Goal: Task Accomplishment & Management: Complete application form

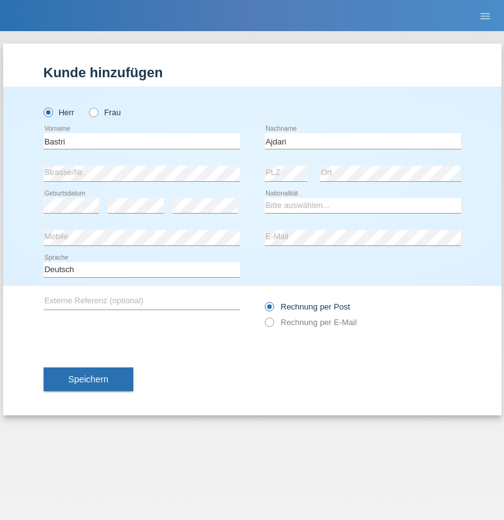
type input "Ajdari"
select select "MK"
select select "C"
select select "01"
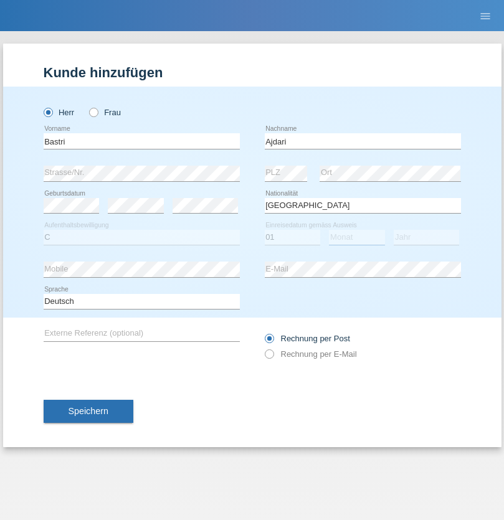
select select "02"
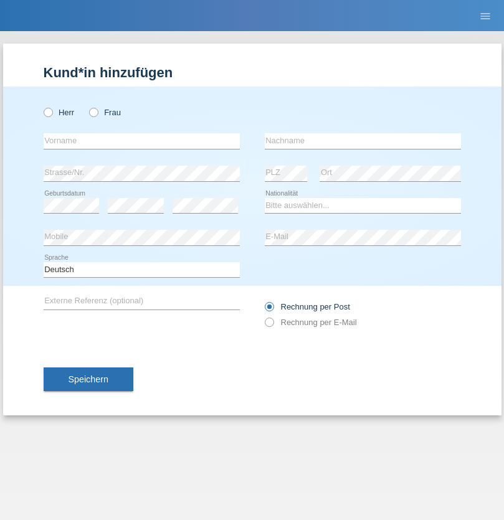
radio input "true"
click at [141, 141] on input "text" at bounding box center [142, 141] width 196 height 16
type input "[PERSON_NAME]"
click at [362, 141] on input "text" at bounding box center [363, 141] width 196 height 16
type input "Eberle"
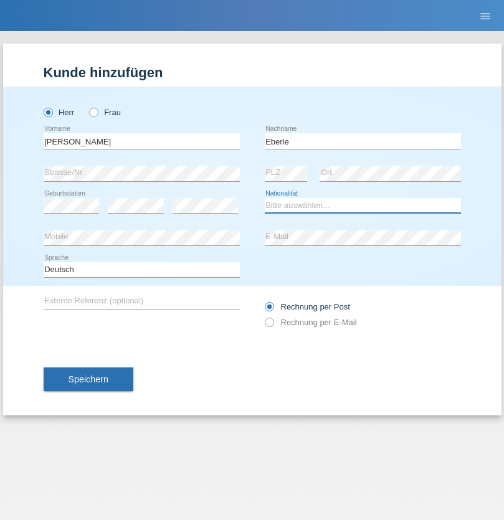
select select "CH"
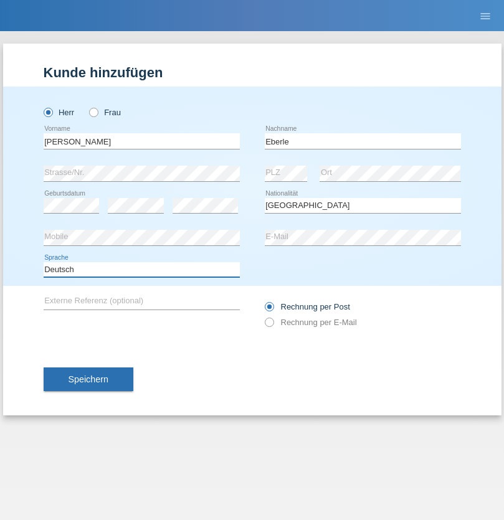
select select "en"
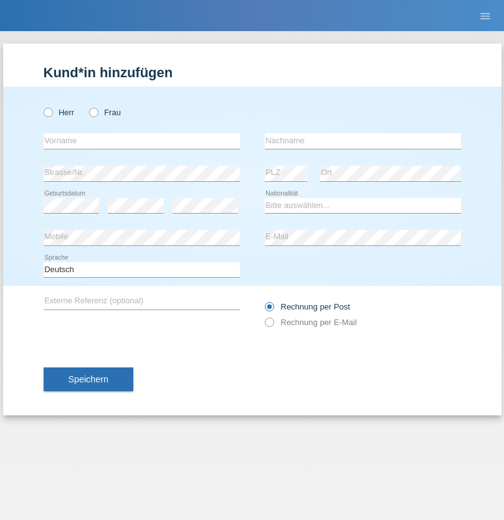
radio input "true"
click at [141, 141] on input "text" at bounding box center [142, 141] width 196 height 16
type input "Milena"
click at [362, 141] on input "text" at bounding box center [363, 141] width 196 height 16
type input "Ivkovic"
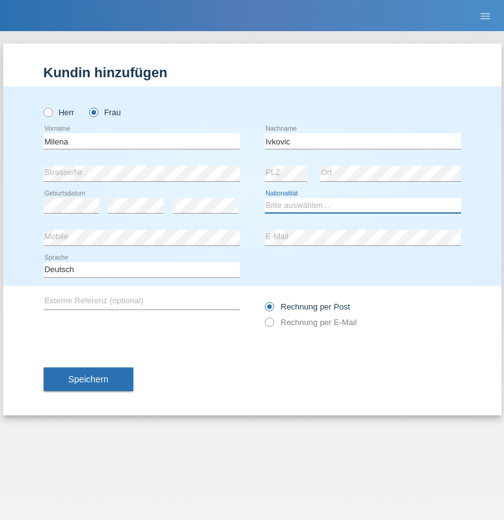
select select "CH"
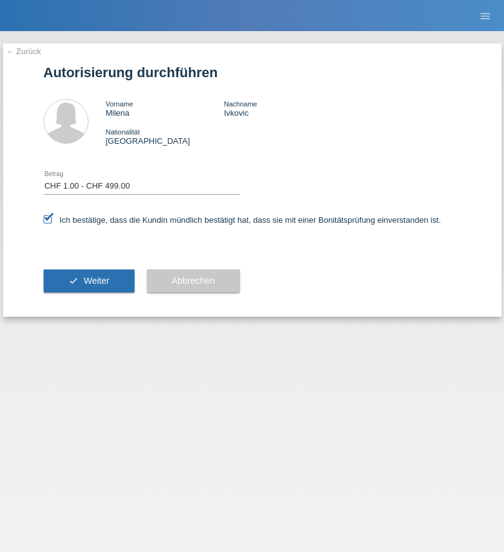
select select "1"
click at [88, 281] on span "Weiter" at bounding box center [96, 281] width 26 height 10
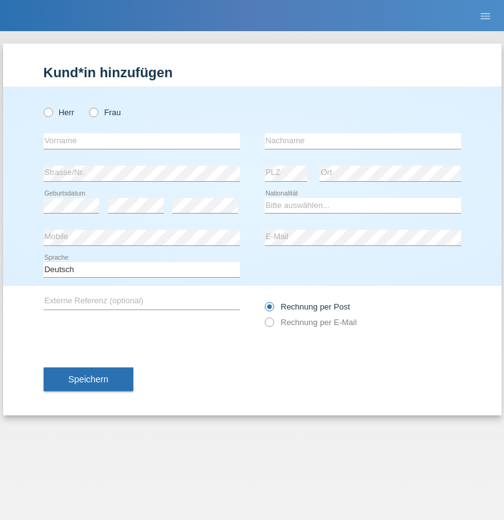
radio input "true"
click at [141, 141] on input "text" at bounding box center [142, 141] width 196 height 16
type input "Denise"
click at [362, 141] on input "text" at bounding box center [363, 141] width 196 height 16
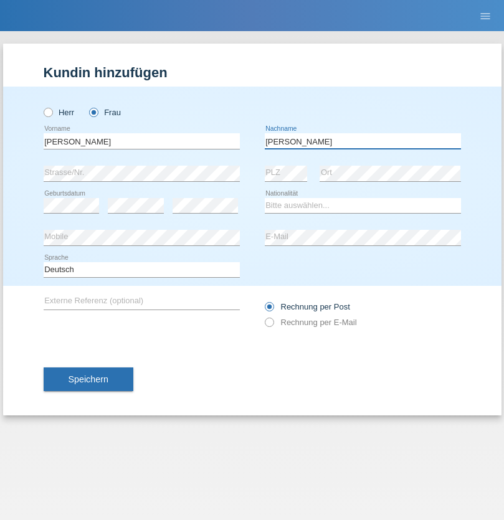
type input "Edward"
select select "CH"
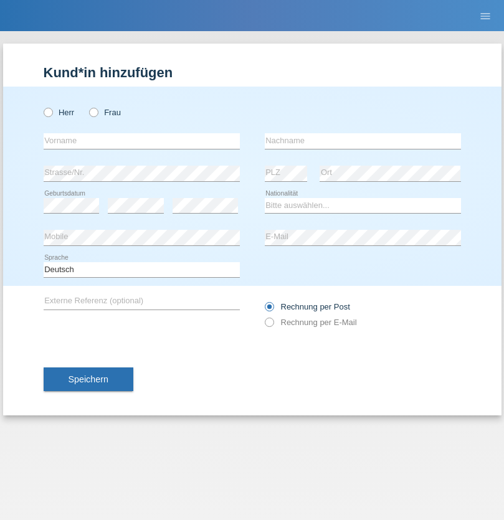
radio input "true"
click at [141, 141] on input "text" at bounding box center [142, 141] width 196 height 16
type input "Luca"
click at [362, 141] on input "text" at bounding box center [363, 141] width 196 height 16
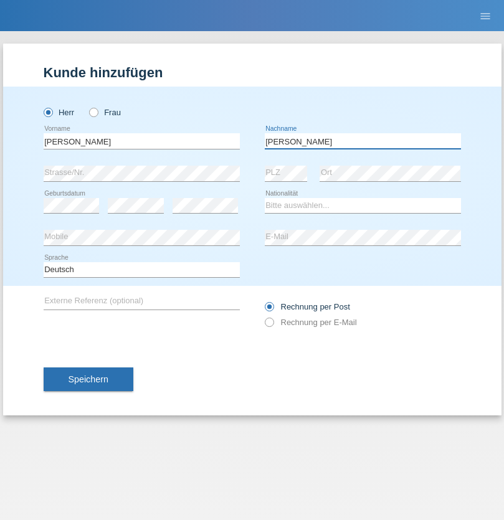
type input "Meier"
select select "CH"
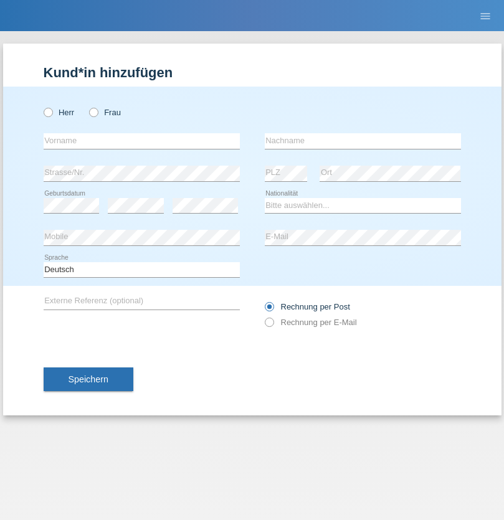
radio input "true"
click at [141, 141] on input "text" at bounding box center [142, 141] width 196 height 16
type input "Alban"
click at [362, 141] on input "text" at bounding box center [363, 141] width 196 height 16
type input "Selmonaj"
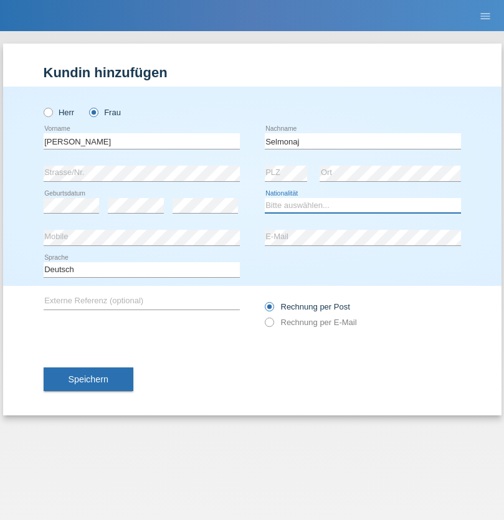
select select "CH"
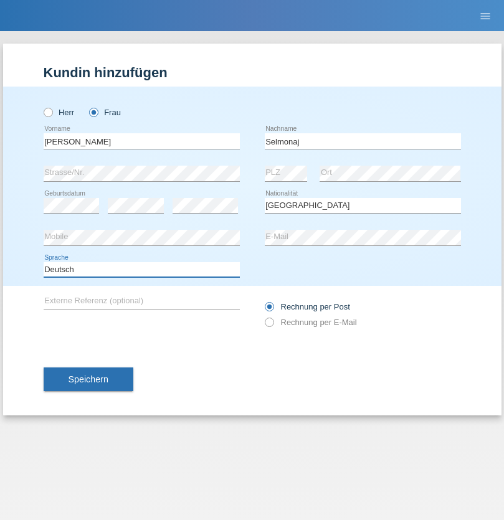
select select "en"
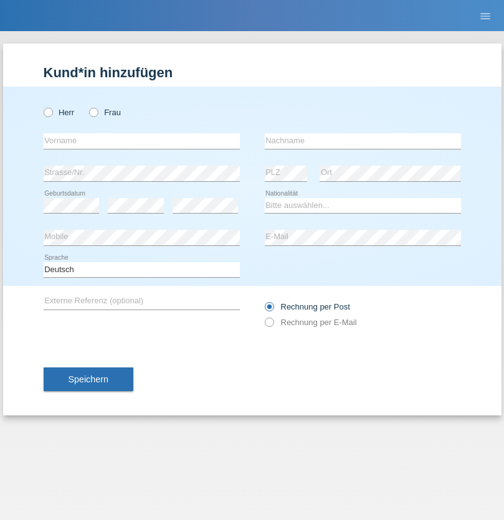
radio input "true"
click at [141, 141] on input "text" at bounding box center [142, 141] width 196 height 16
type input "[PERSON_NAME]"
click at [362, 141] on input "text" at bounding box center [363, 141] width 196 height 16
type input "Mehlhorn"
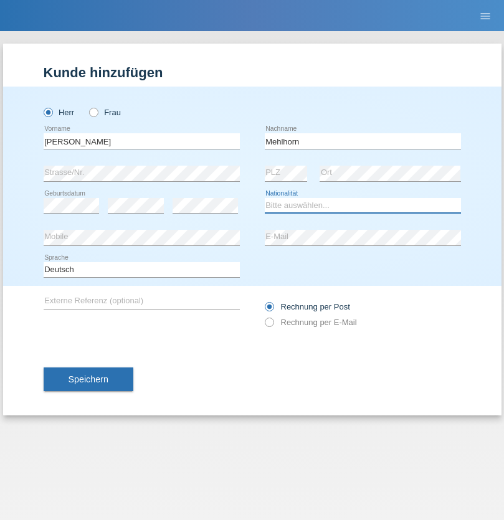
select select "CH"
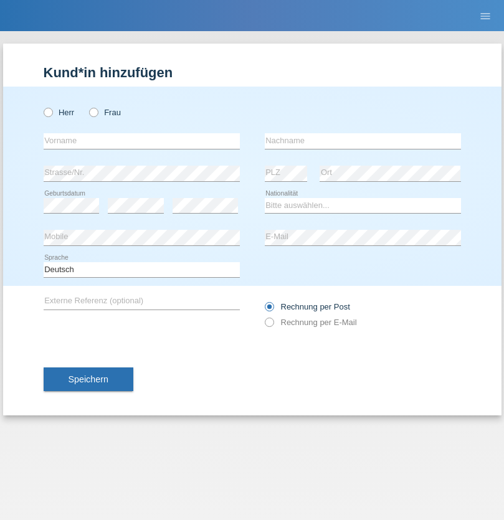
radio input "true"
click at [141, 141] on input "text" at bounding box center [142, 141] width 196 height 16
type input "[PERSON_NAME]"
click at [362, 141] on input "text" at bounding box center [363, 141] width 196 height 16
type input "Papuc"
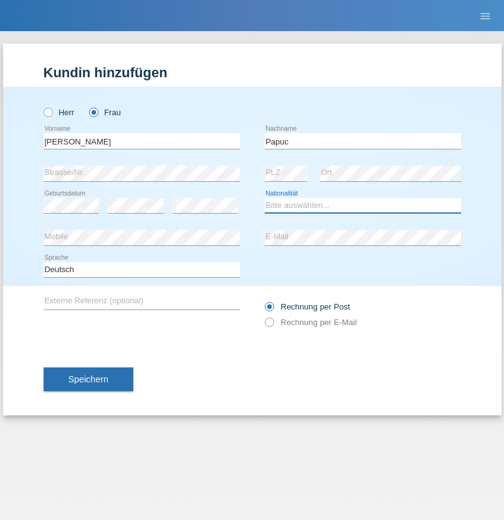
select select "RO"
select select "C"
select select "30"
select select "07"
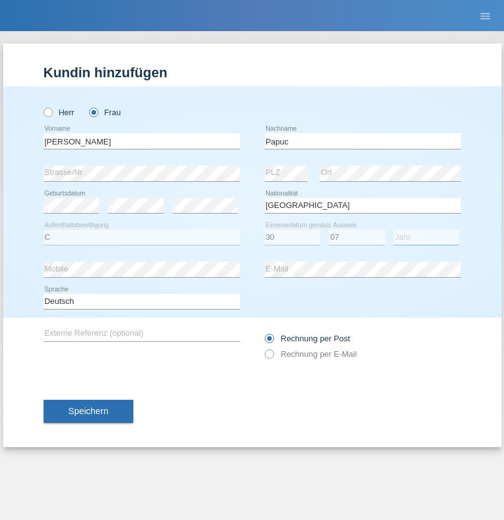
select select "2019"
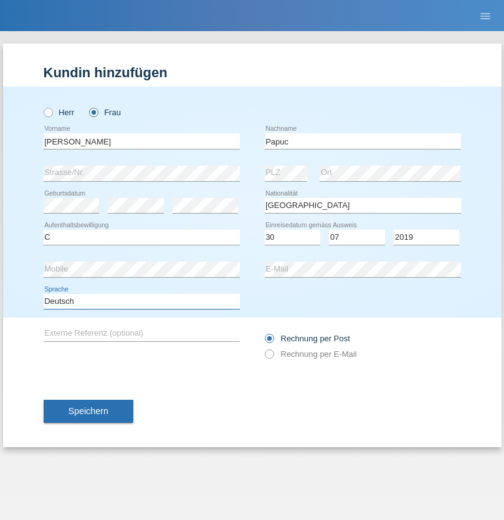
select select "en"
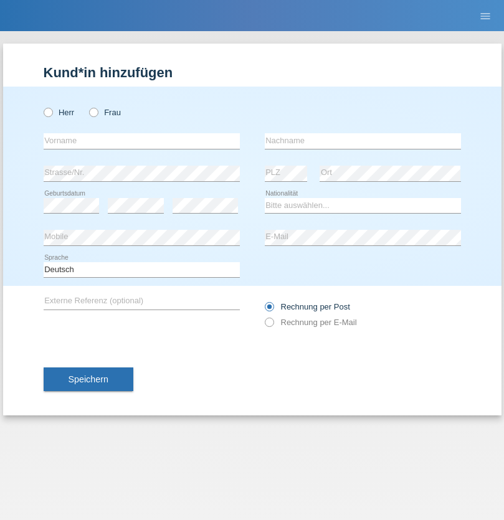
radio input "true"
click at [141, 141] on input "text" at bounding box center [142, 141] width 196 height 16
type input "Dikbaş"
click at [362, 141] on input "text" at bounding box center [363, 141] width 196 height 16
type input "Nuray"
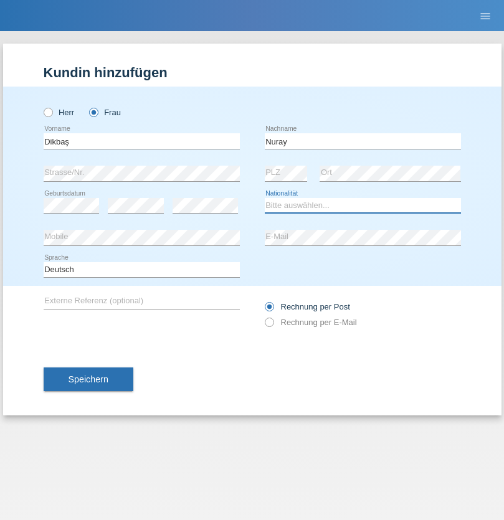
select select "TR"
select select "C"
select select "09"
select select "11"
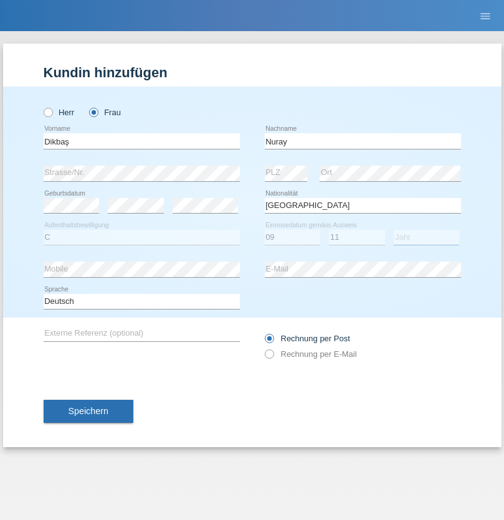
select select "1994"
